Goal: Information Seeking & Learning: Learn about a topic

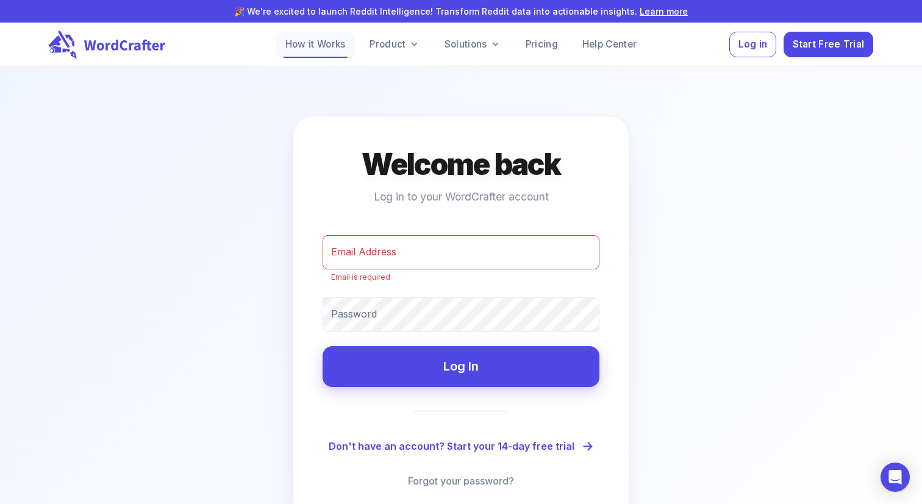
click at [325, 46] on link "How it Works" at bounding box center [316, 44] width 80 height 24
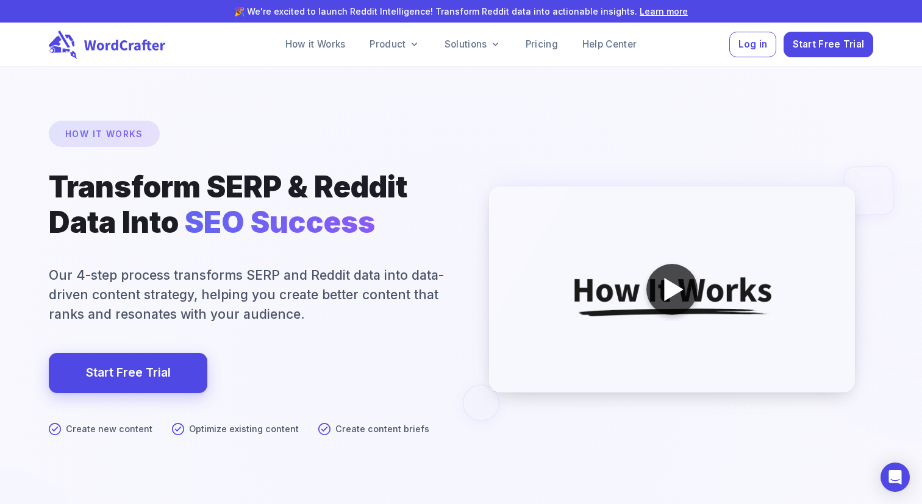
click at [666, 293] on div at bounding box center [674, 289] width 20 height 23
